Goal: Information Seeking & Learning: Learn about a topic

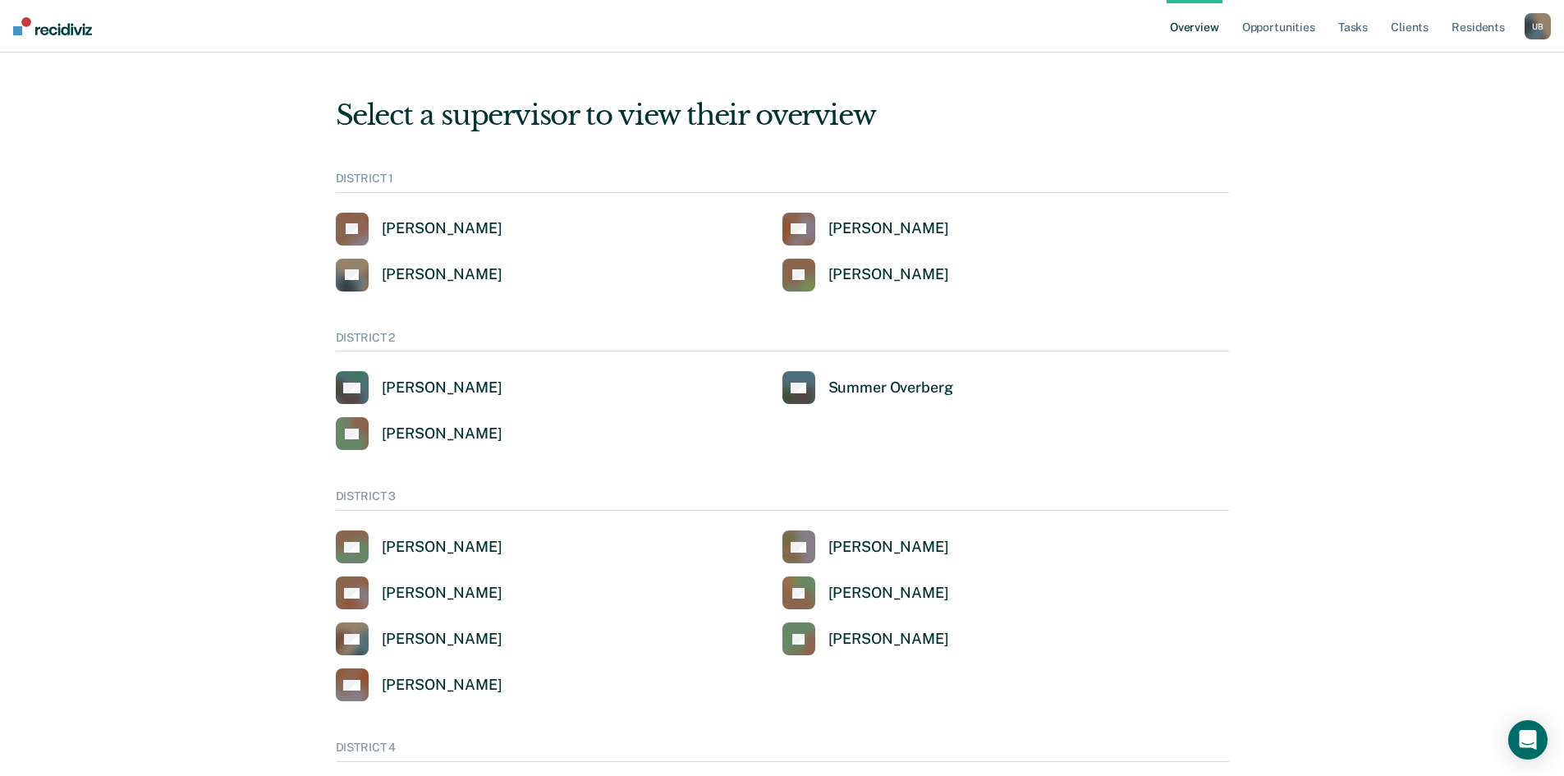
click at [1538, 25] on div "U B" at bounding box center [1537, 26] width 26 height 26
click at [1471, 125] on link "Go to Operations" at bounding box center [1468, 127] width 140 height 14
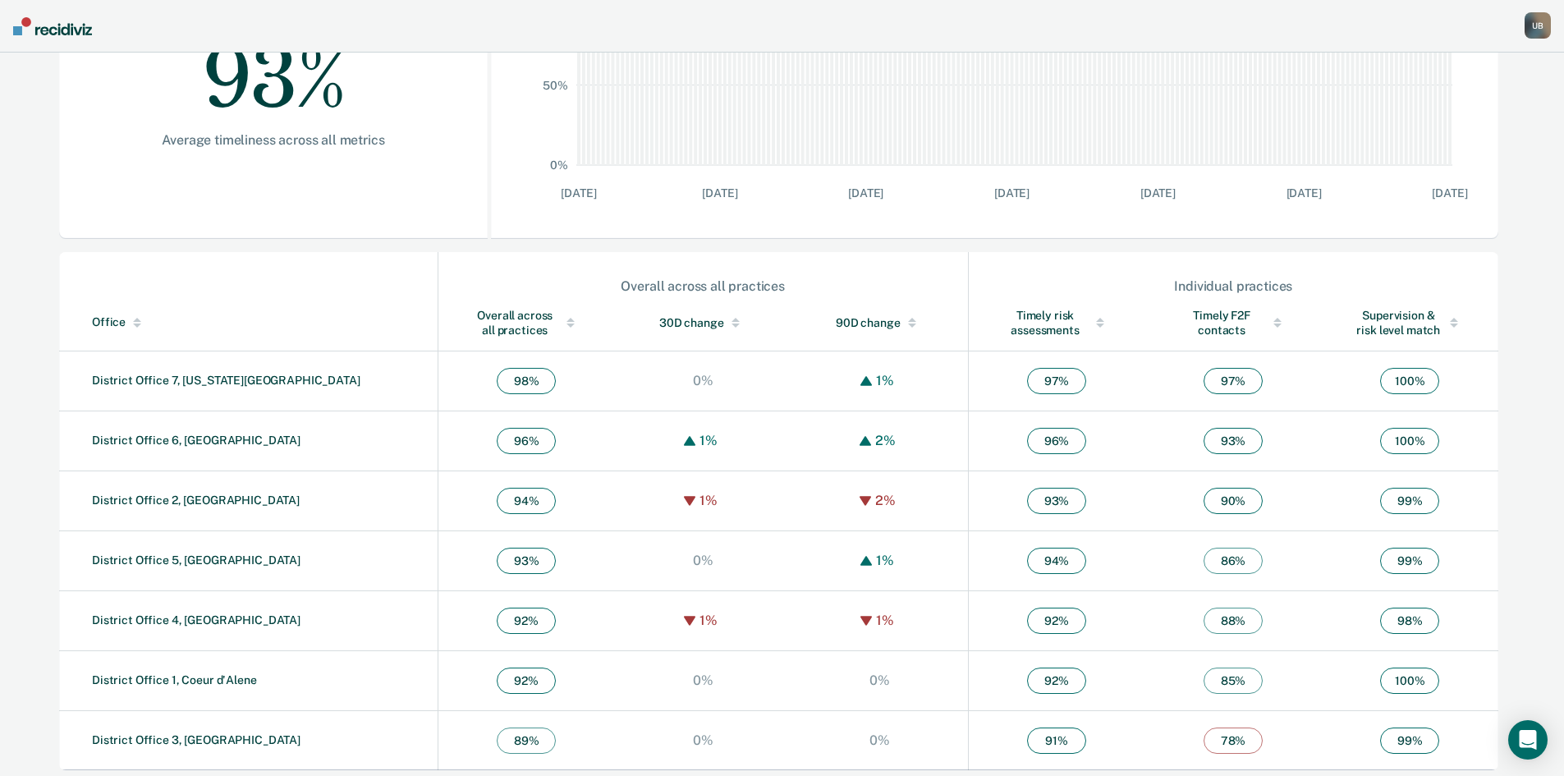
scroll to position [369, 0]
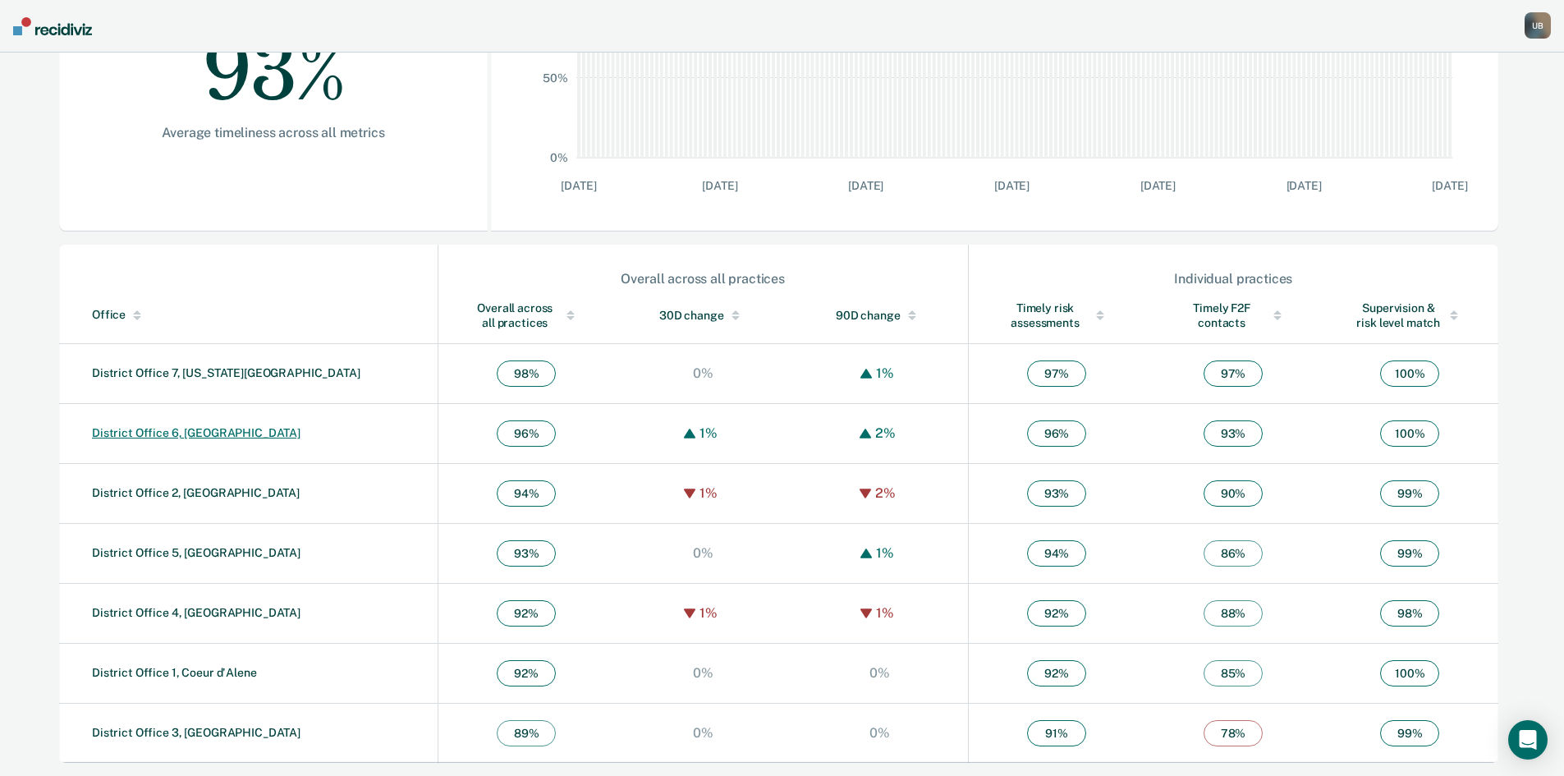
click at [186, 429] on link "District Office 6, [GEOGRAPHIC_DATA]" at bounding box center [196, 432] width 209 height 13
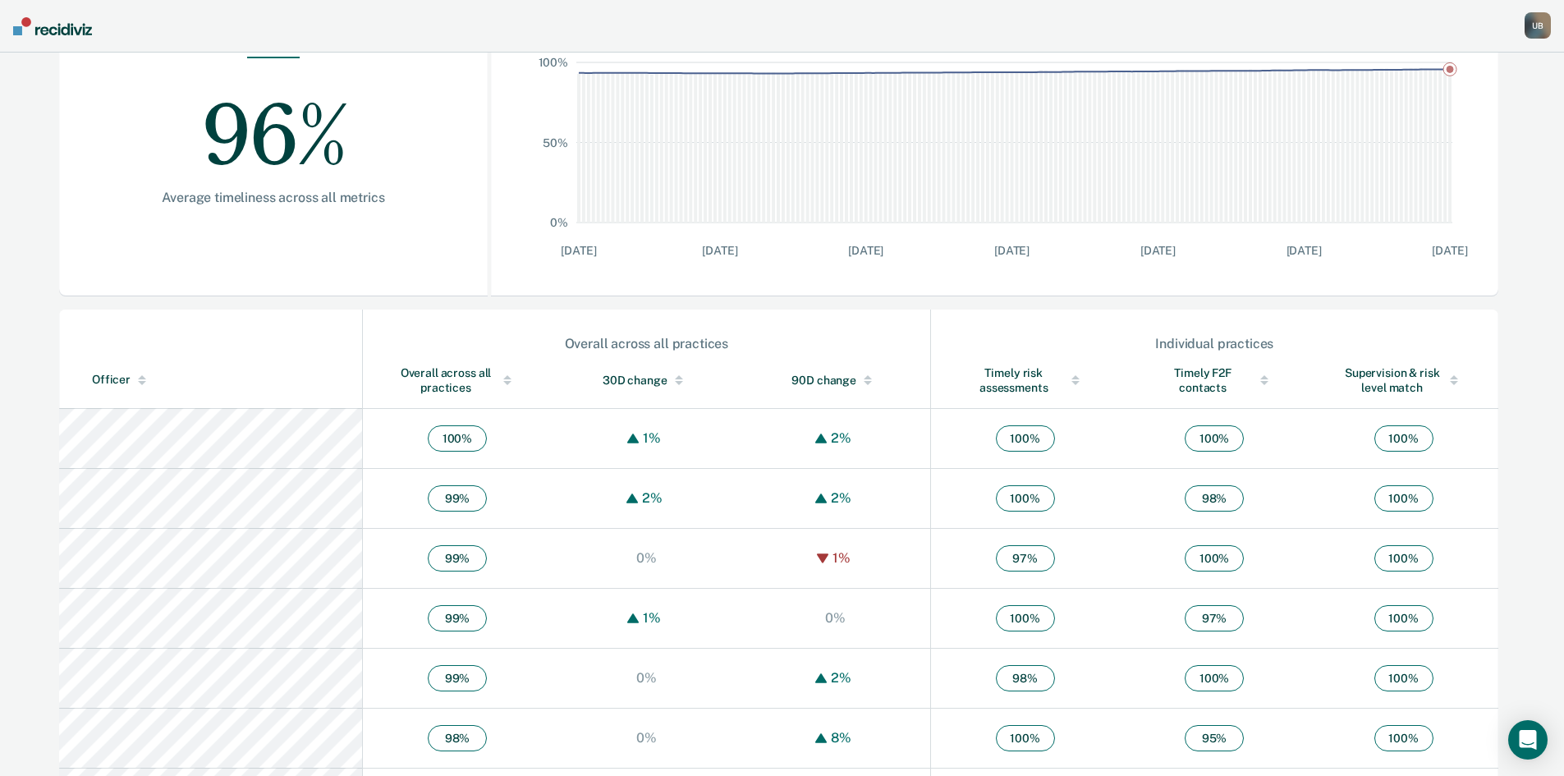
scroll to position [328, 0]
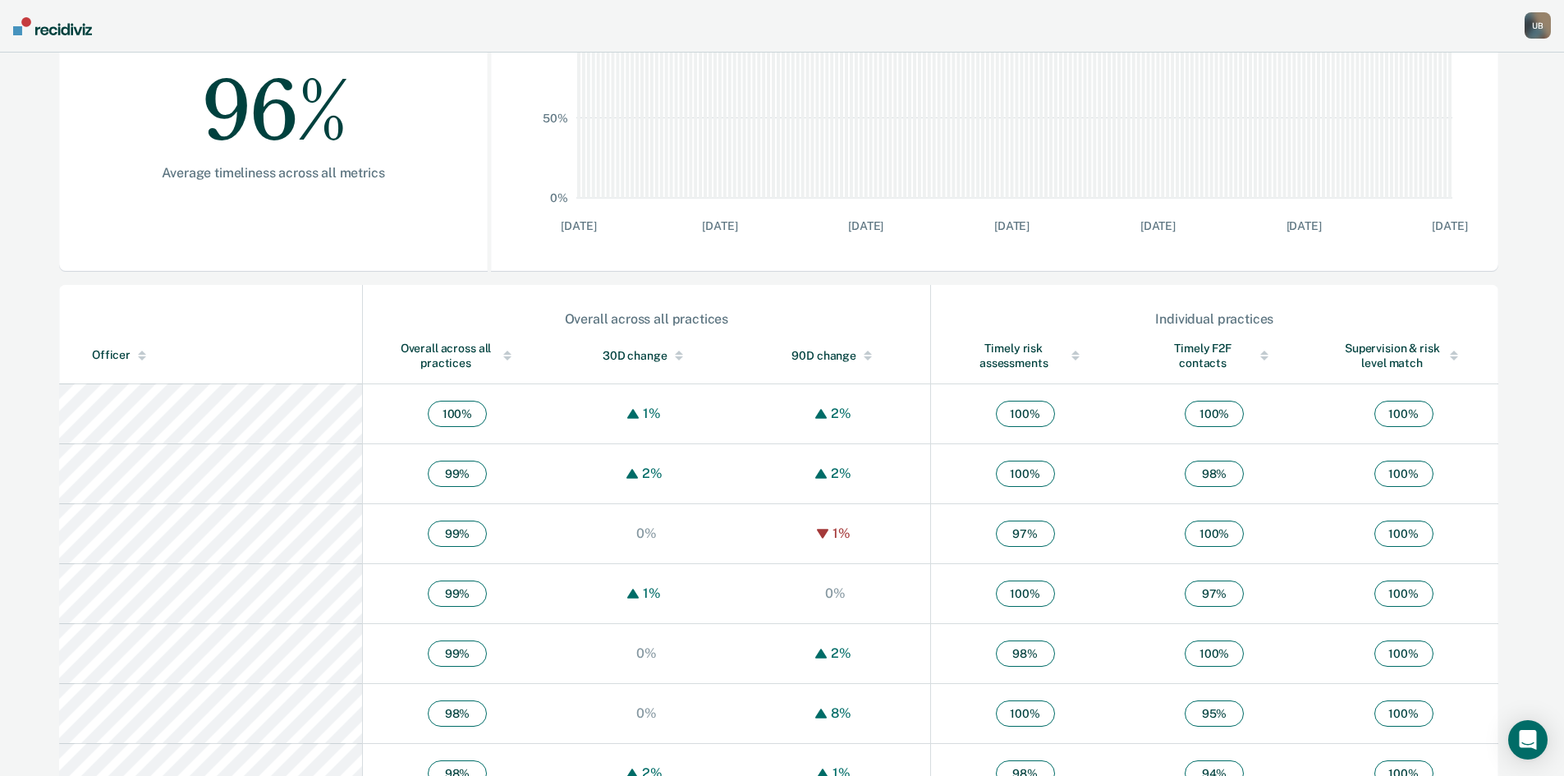
click at [396, 360] on div "Overall across all practices" at bounding box center [457, 356] width 123 height 30
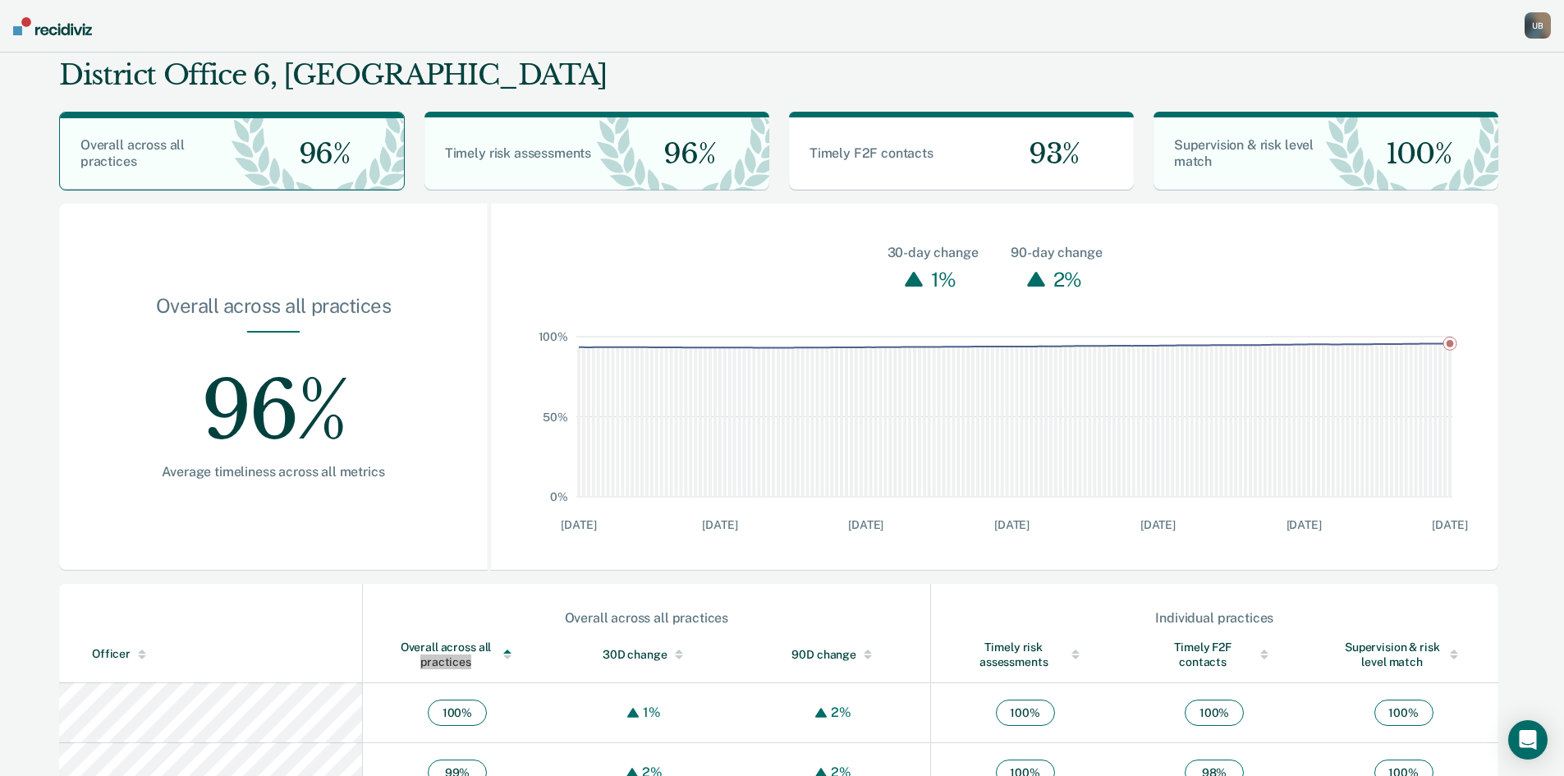
scroll to position [0, 0]
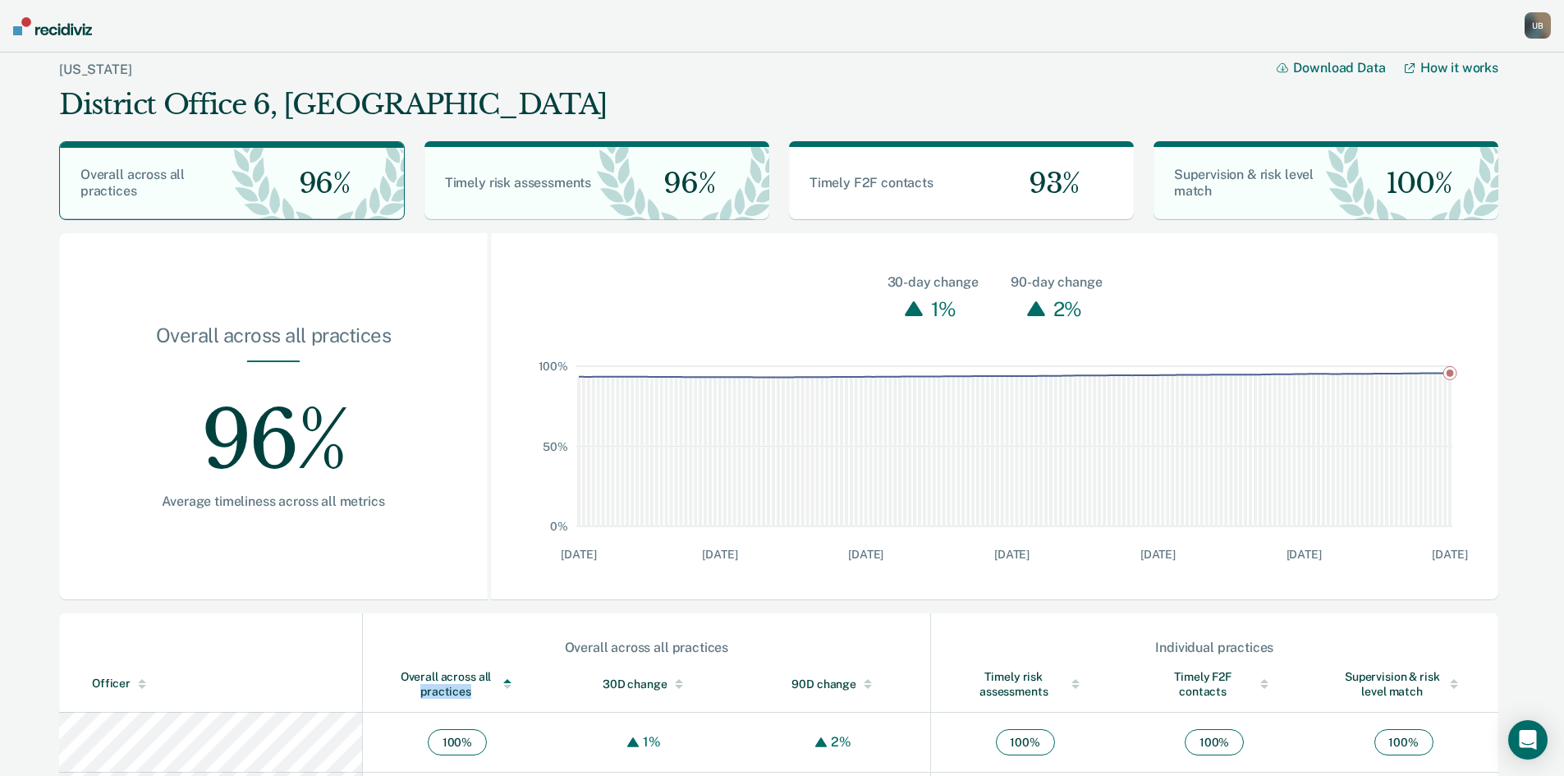
scroll to position [369, 0]
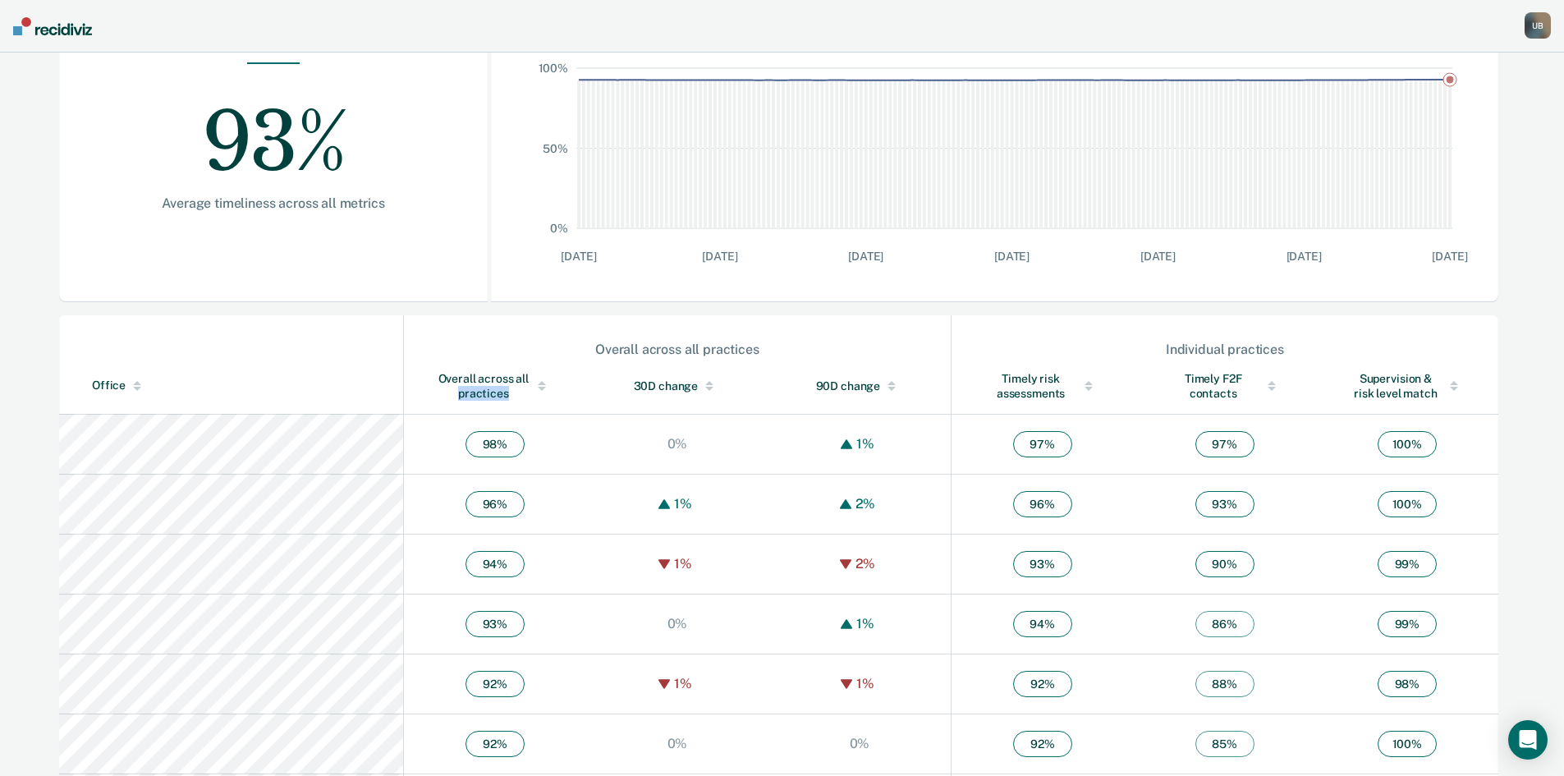
scroll to position [328, 0]
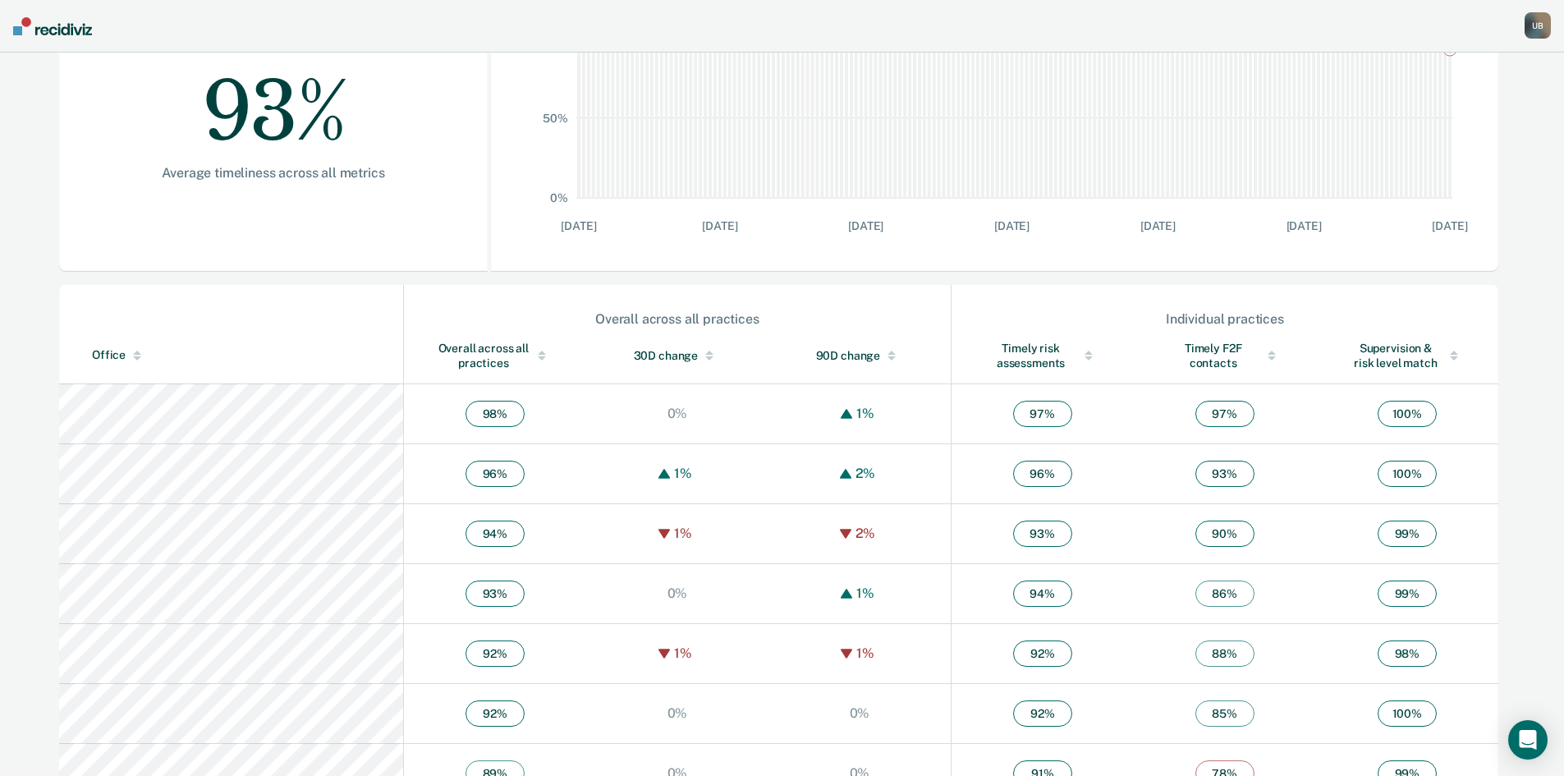
click at [437, 351] on div "Overall across all practices" at bounding box center [495, 356] width 117 height 30
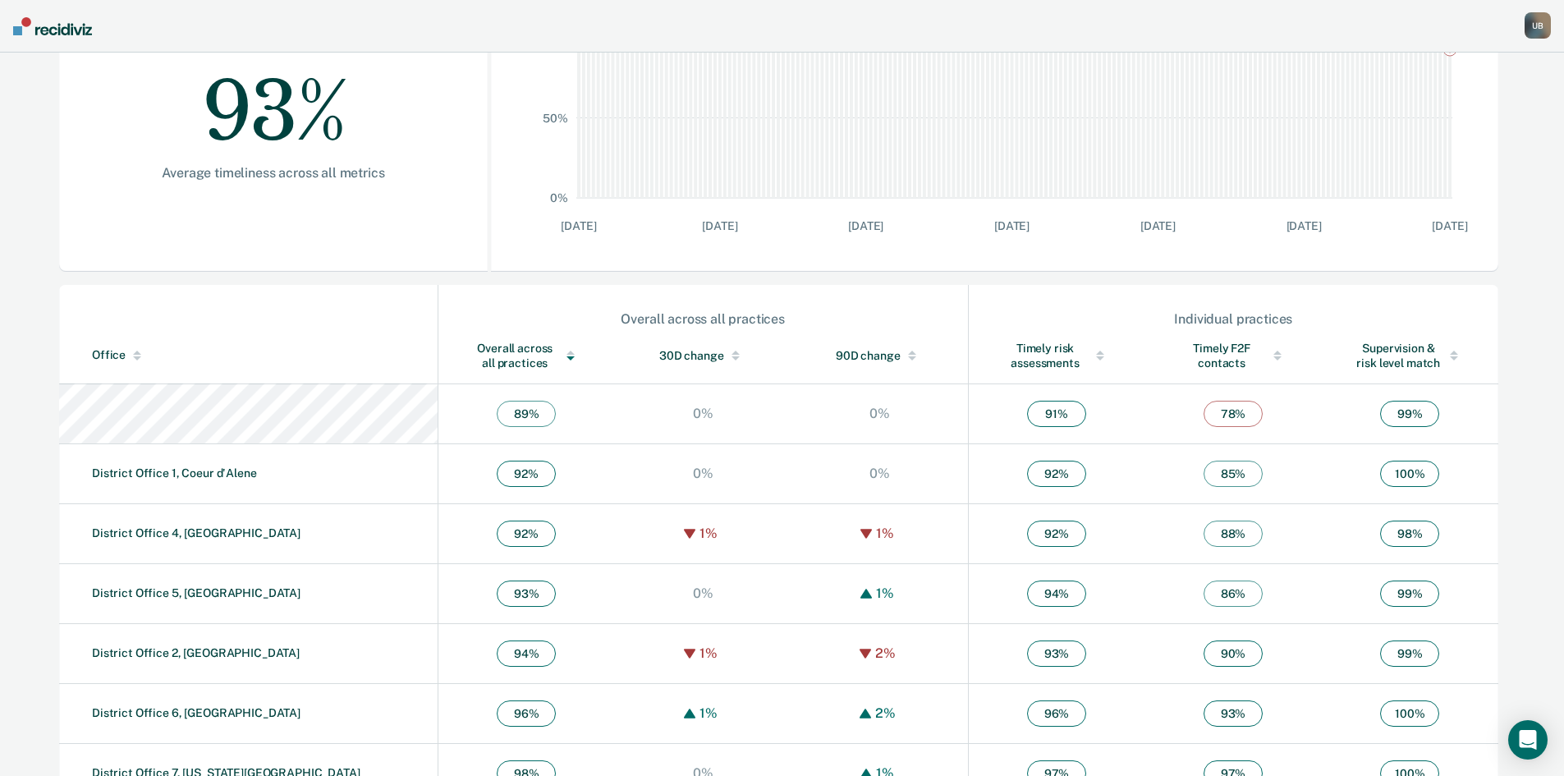
click at [471, 349] on div "Overall across all practices" at bounding box center [526, 356] width 111 height 30
click at [204, 411] on link "District Office 7, [US_STATE][GEOGRAPHIC_DATA]" at bounding box center [226, 412] width 268 height 13
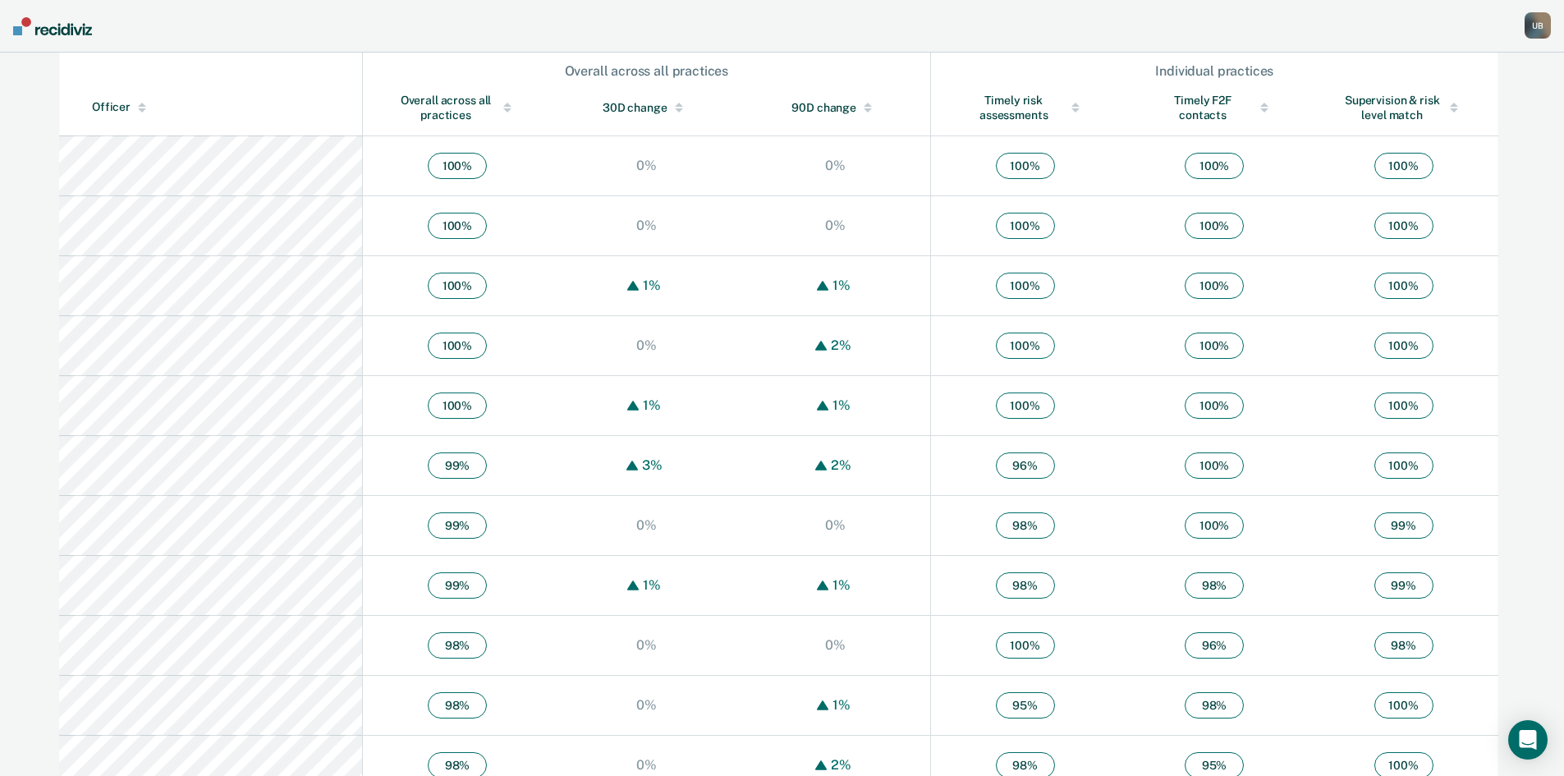
scroll to position [342, 0]
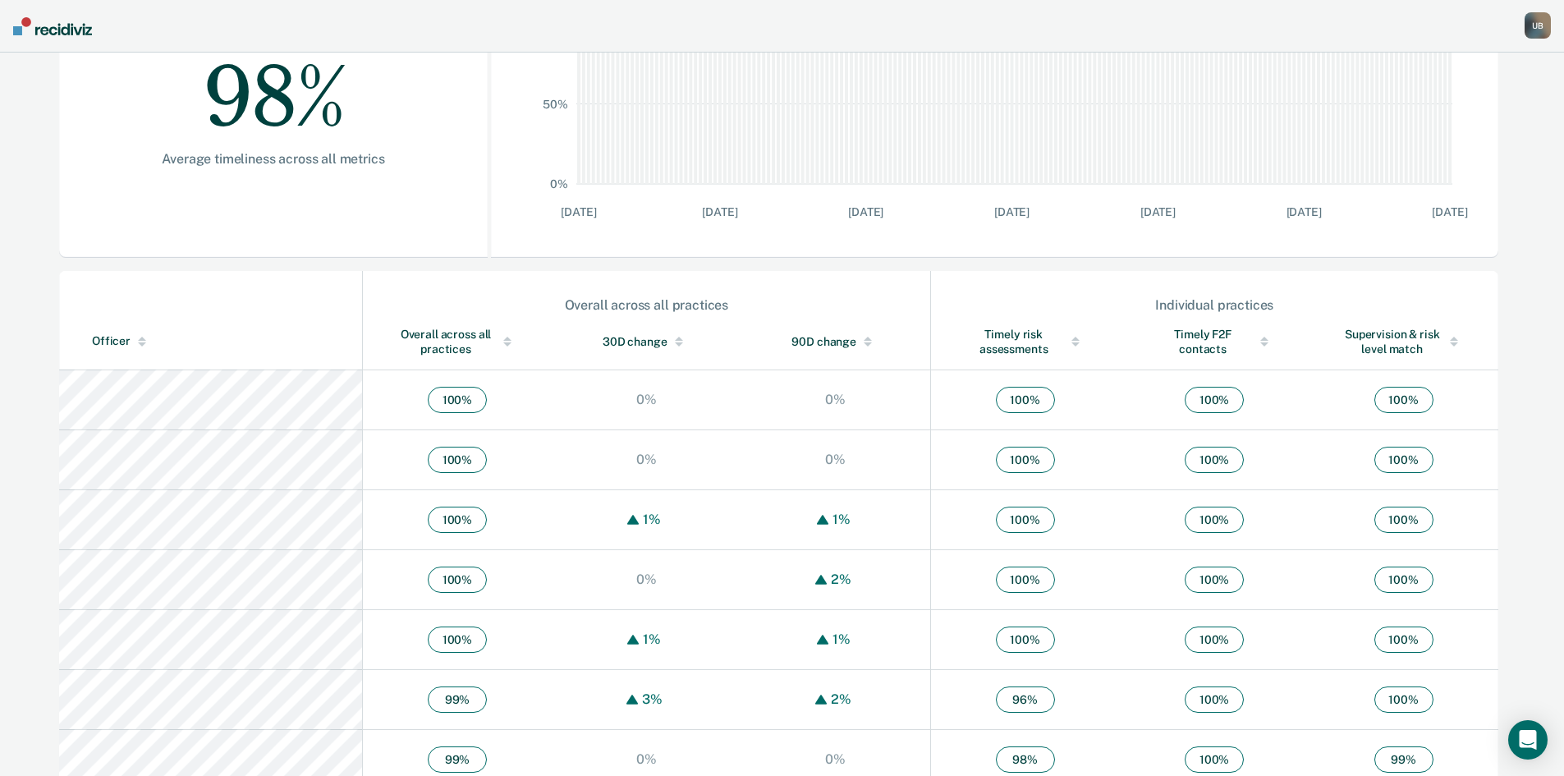
click at [402, 330] on div "Overall across all practices" at bounding box center [457, 342] width 123 height 30
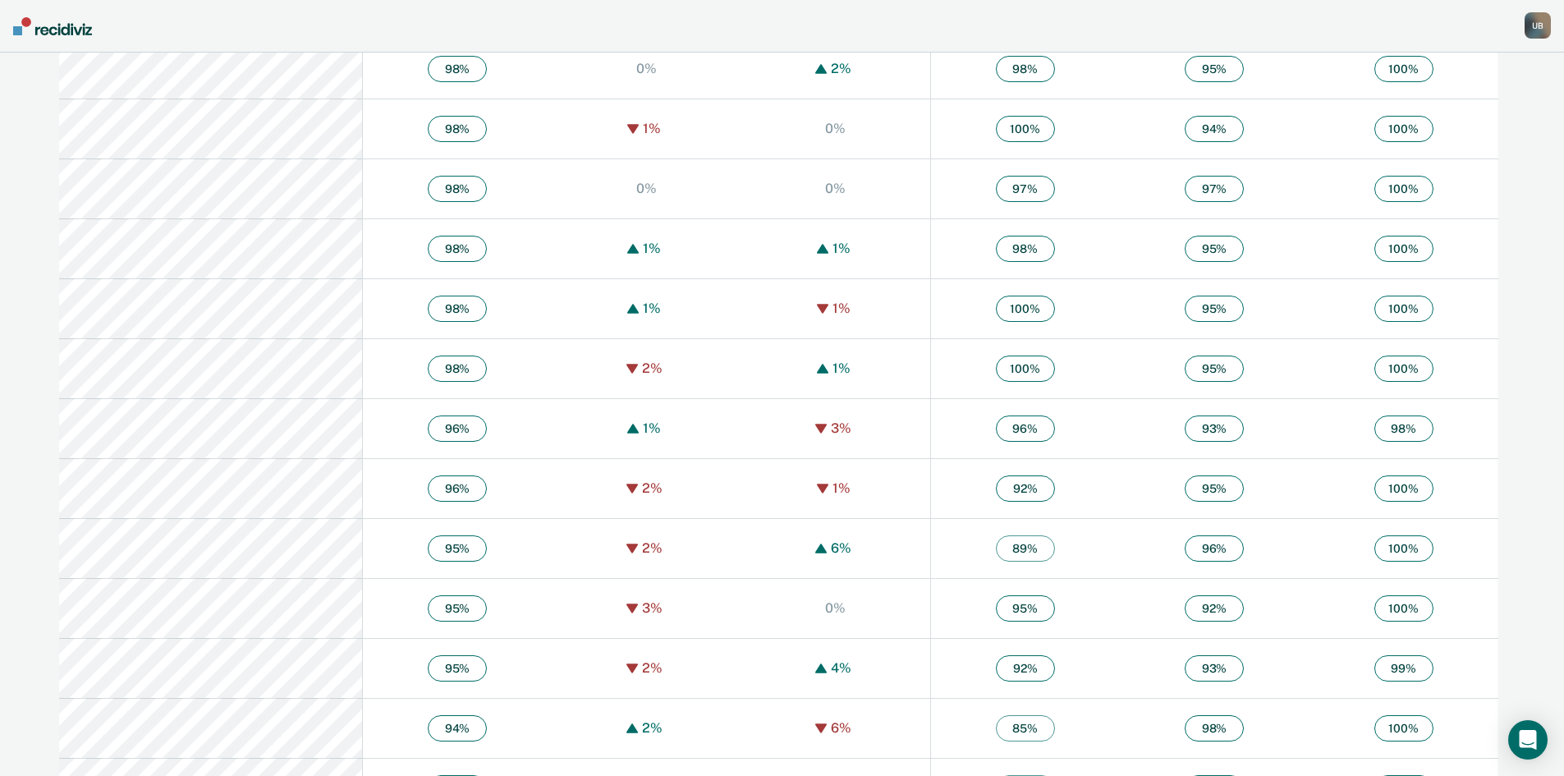
scroll to position [1327, 0]
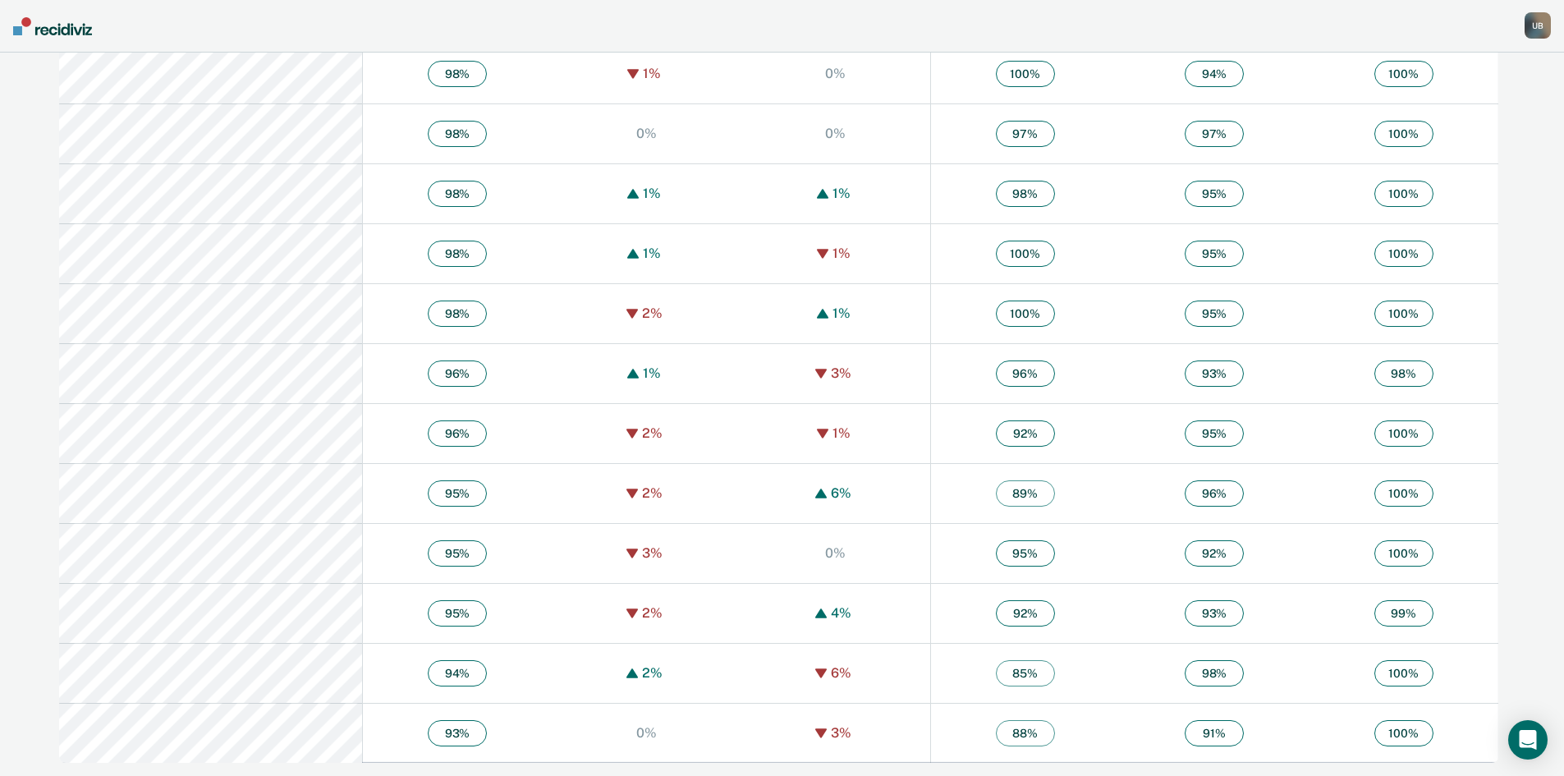
scroll to position [328, 0]
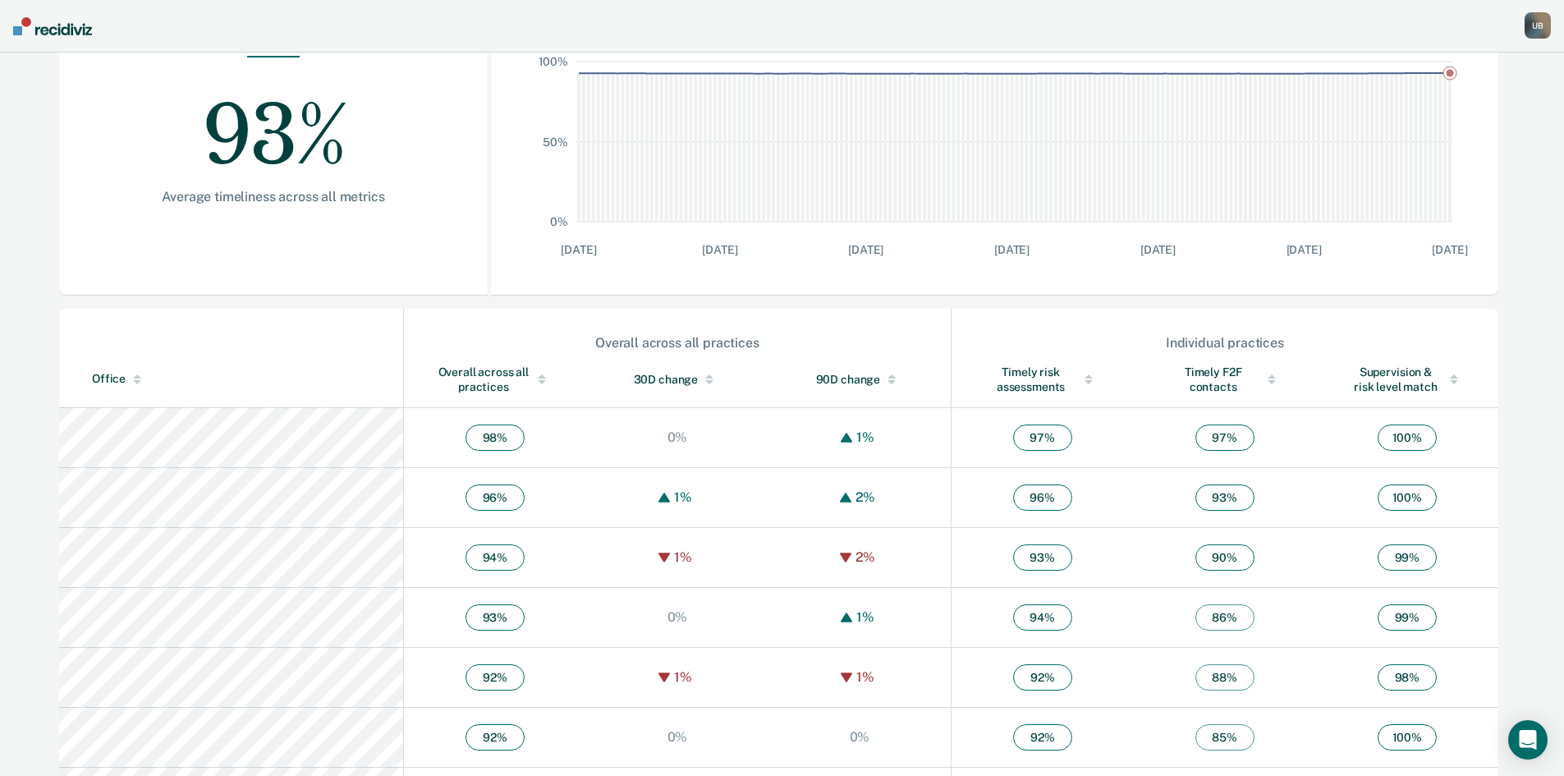
scroll to position [328, 0]
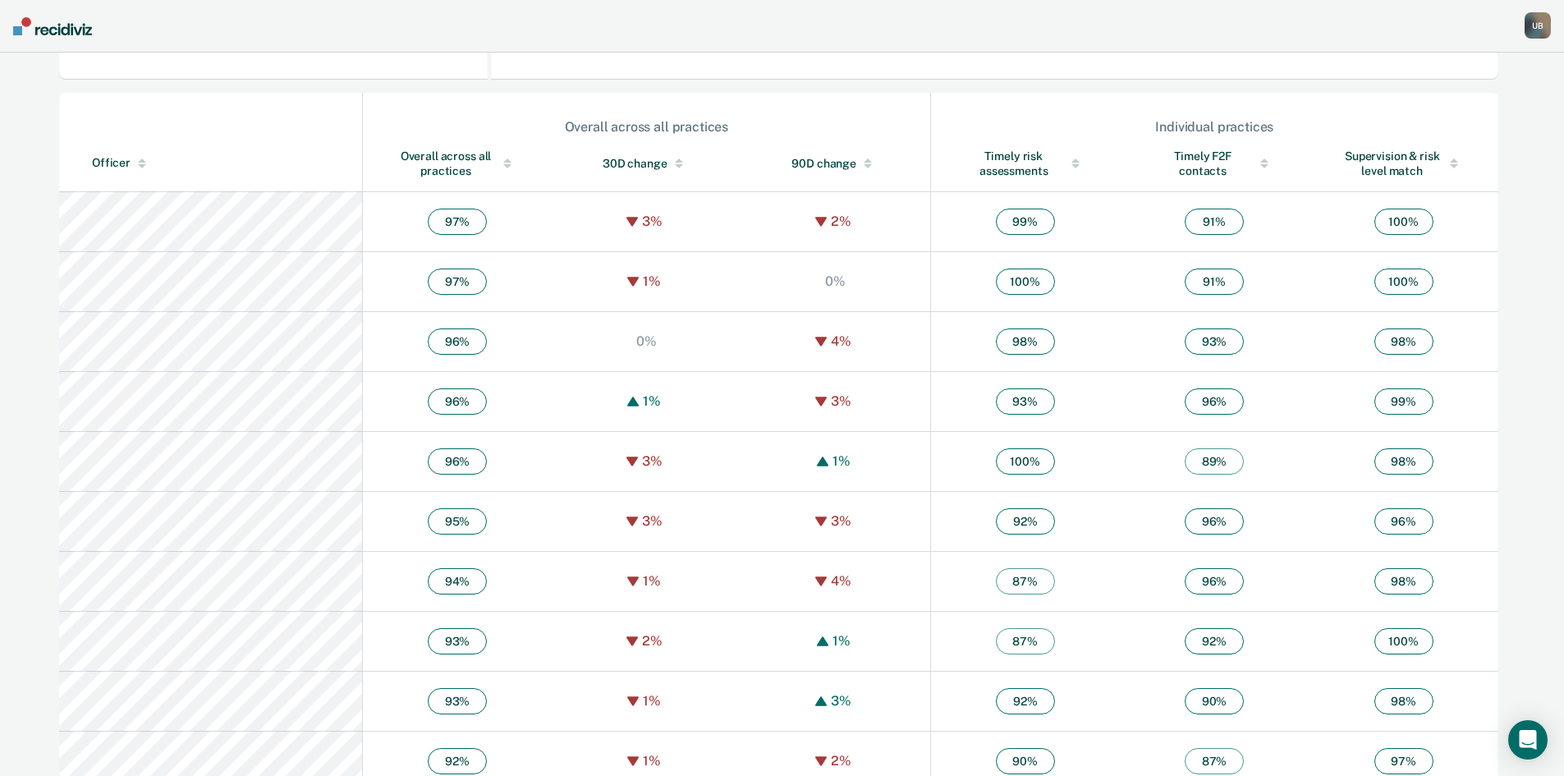
scroll to position [362, 0]
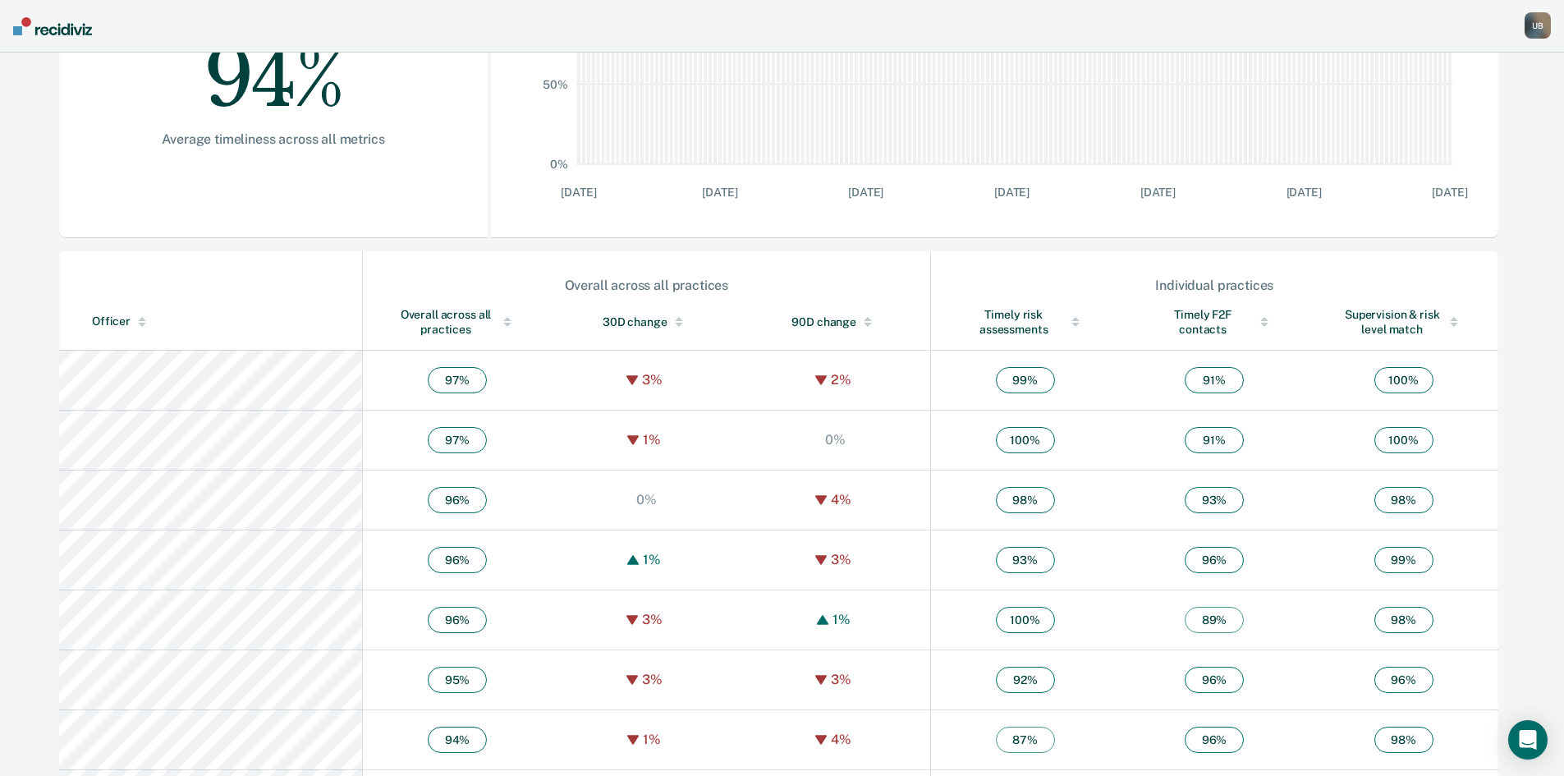
click at [396, 319] on div "Overall across all practices" at bounding box center [457, 322] width 123 height 30
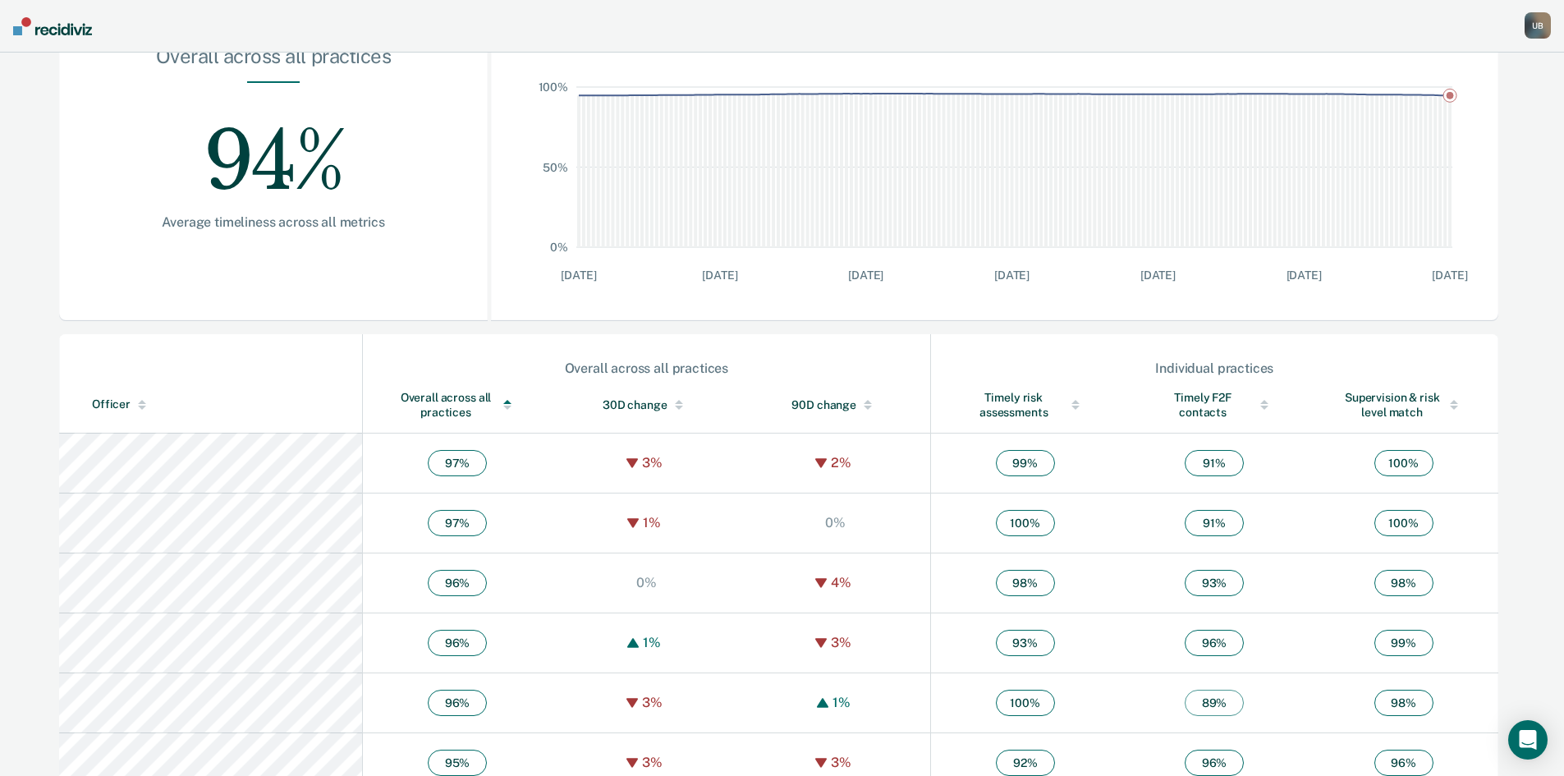
scroll to position [608, 0]
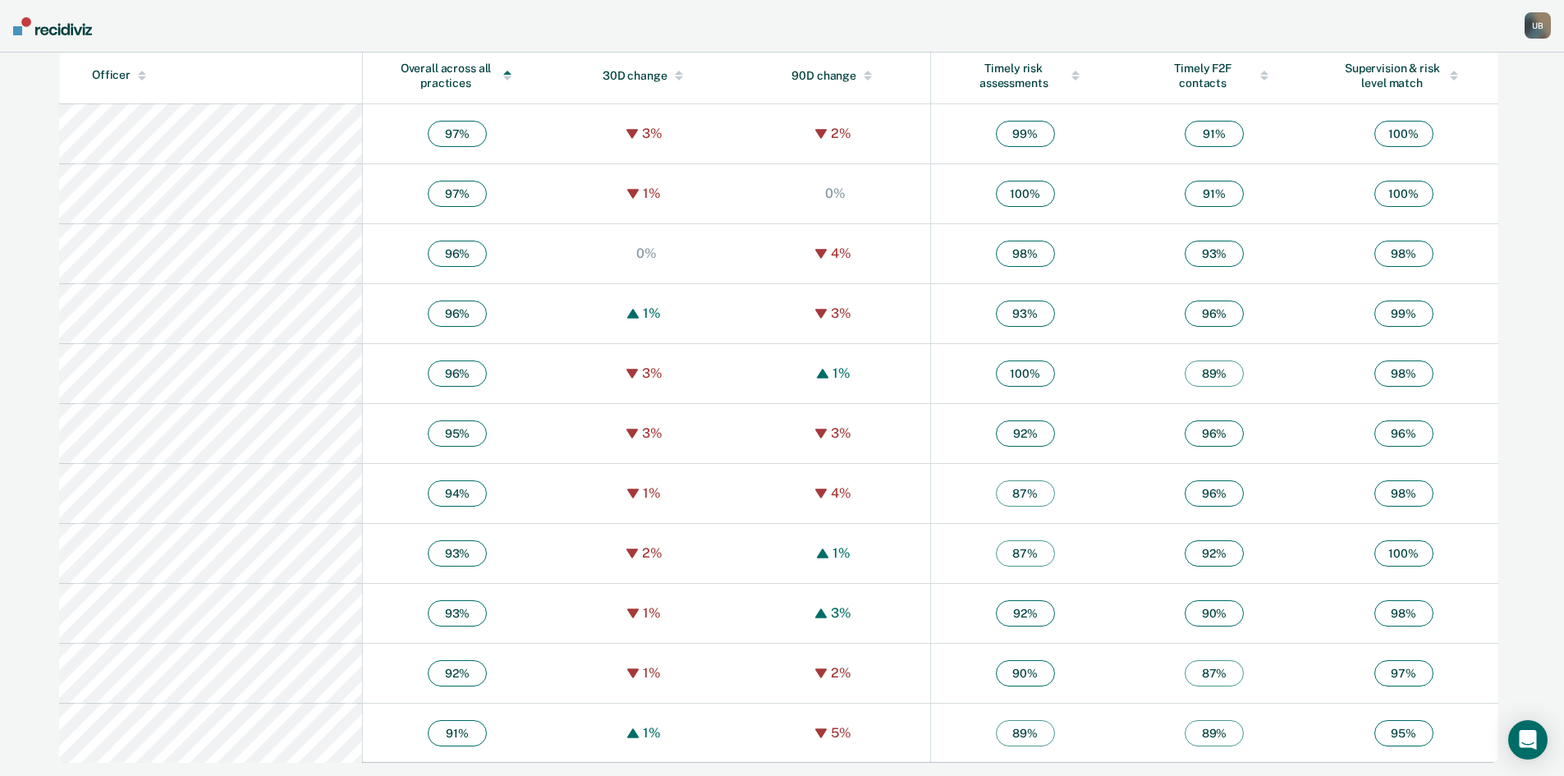
scroll to position [328, 0]
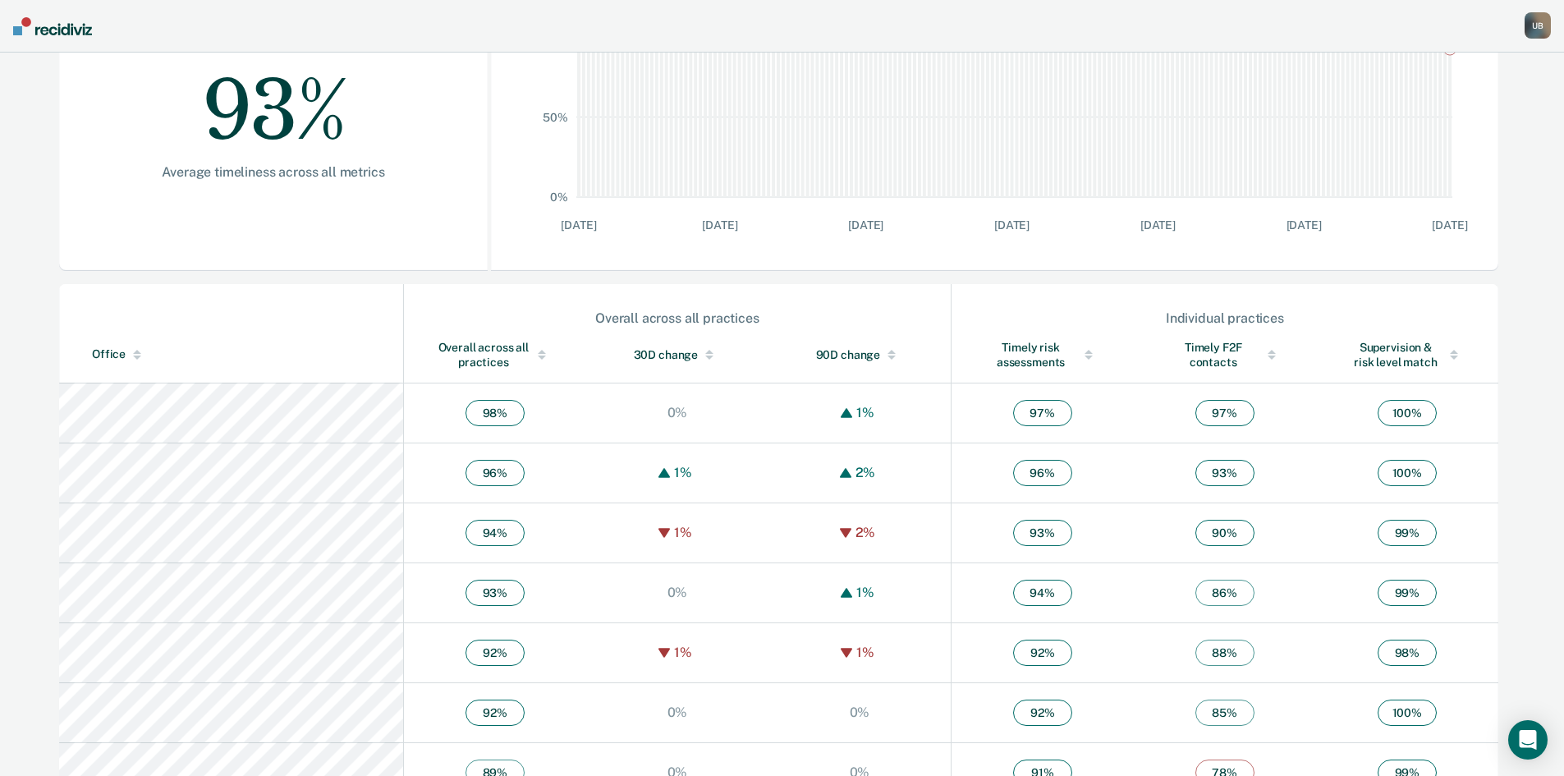
scroll to position [369, 0]
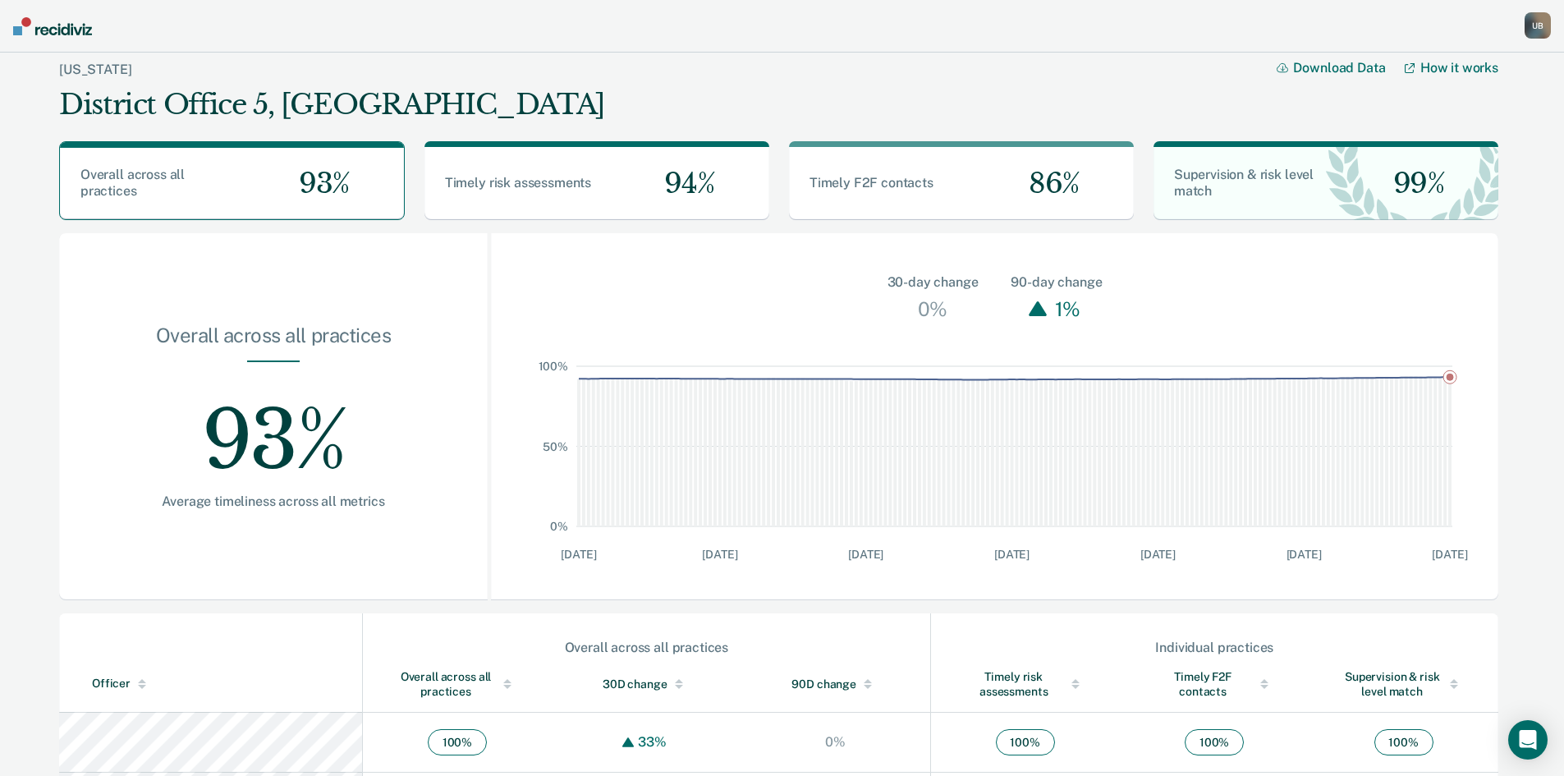
scroll to position [369, 0]
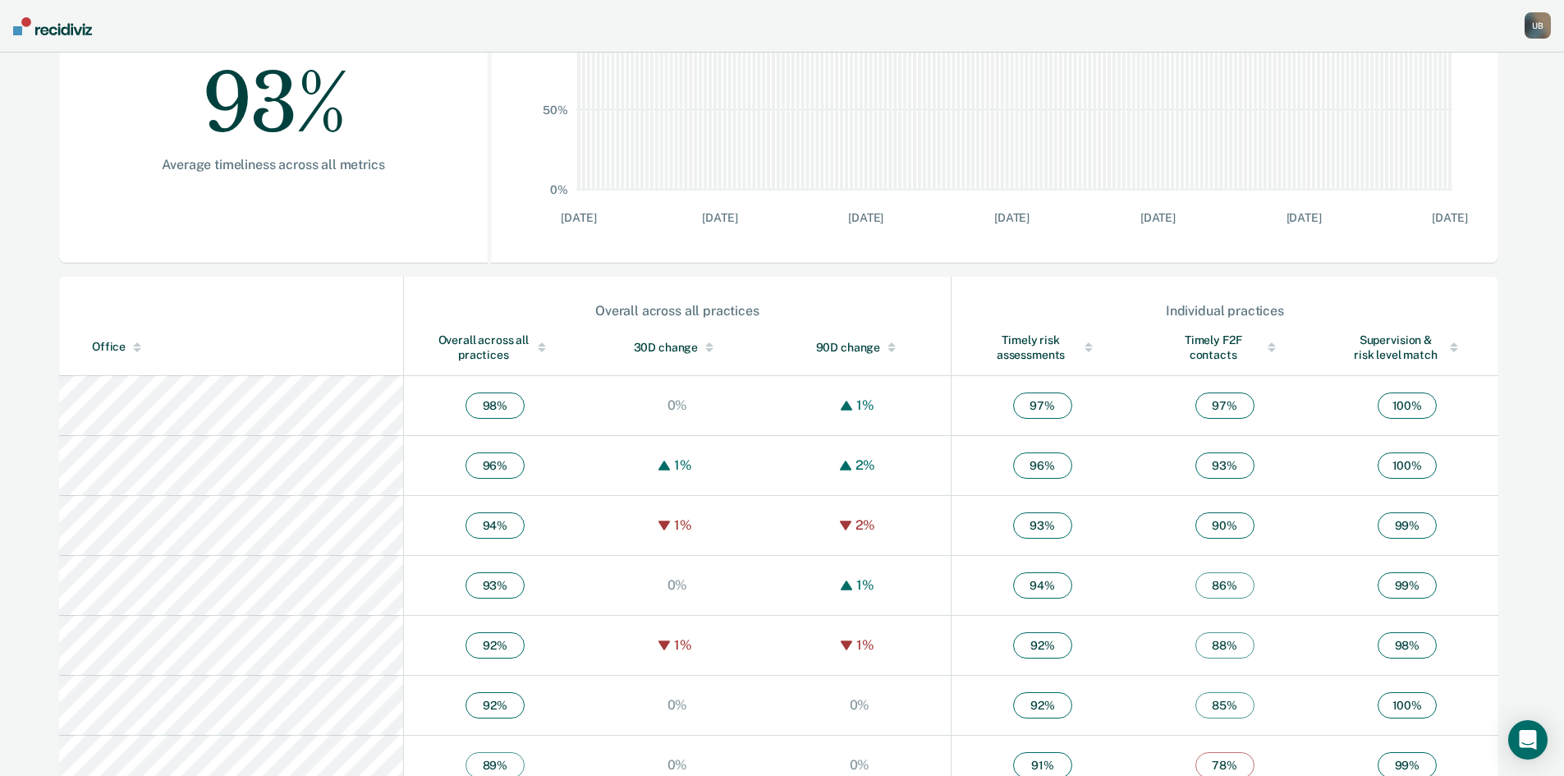
scroll to position [369, 0]
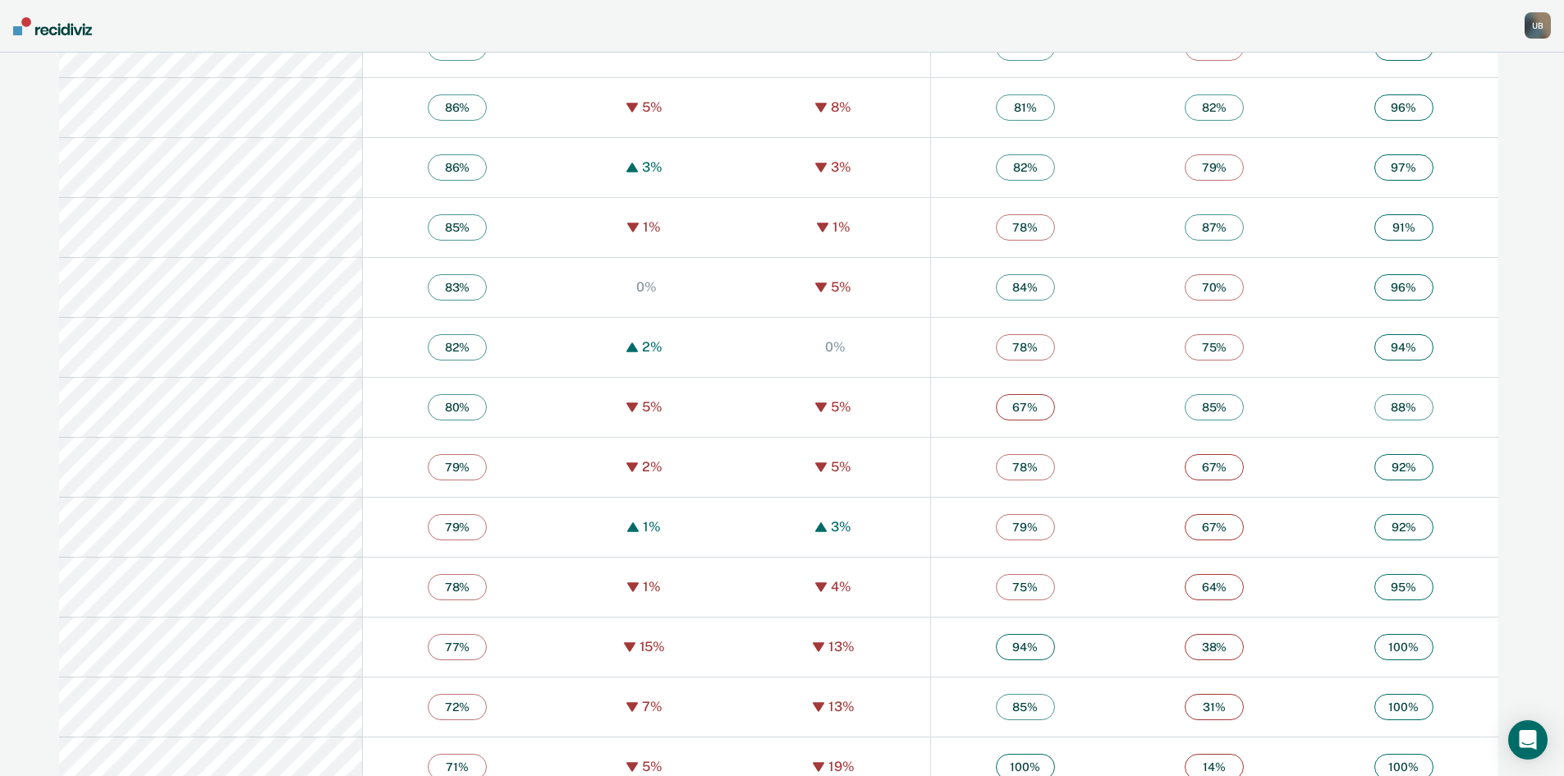
scroll to position [3964, 0]
